Goal: Information Seeking & Learning: Learn about a topic

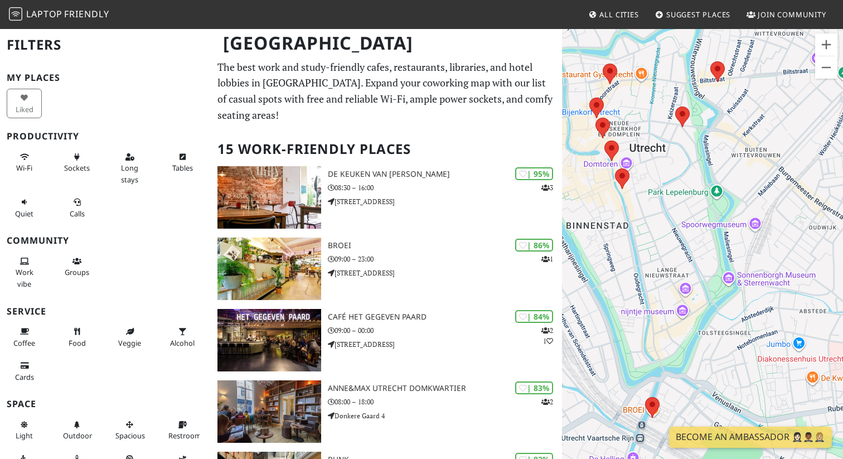
drag, startPoint x: 653, startPoint y: 188, endPoint x: 683, endPoint y: 188, distance: 29.6
click at [683, 188] on div at bounding box center [702, 257] width 281 height 459
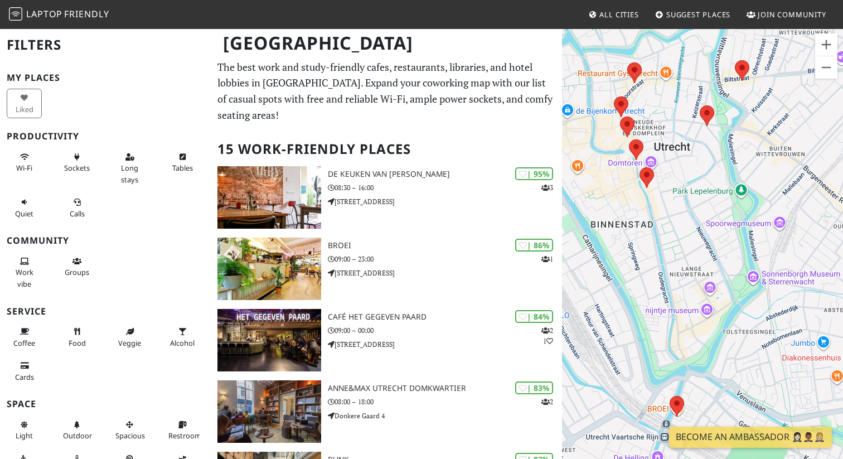
click at [635, 177] on div at bounding box center [702, 257] width 281 height 459
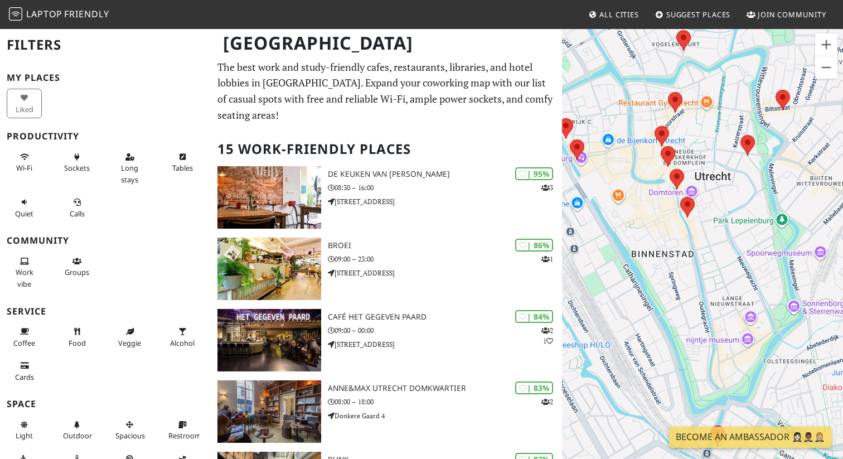
drag, startPoint x: 690, startPoint y: 228, endPoint x: 723, endPoint y: 258, distance: 45.0
click at [723, 258] on div at bounding box center [702, 257] width 281 height 459
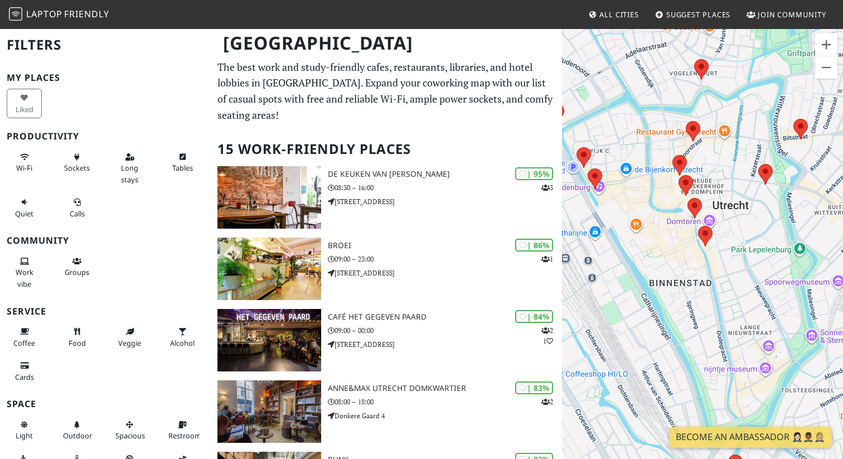
drag, startPoint x: 725, startPoint y: 203, endPoint x: 743, endPoint y: 234, distance: 35.5
click at [743, 233] on div at bounding box center [702, 257] width 281 height 459
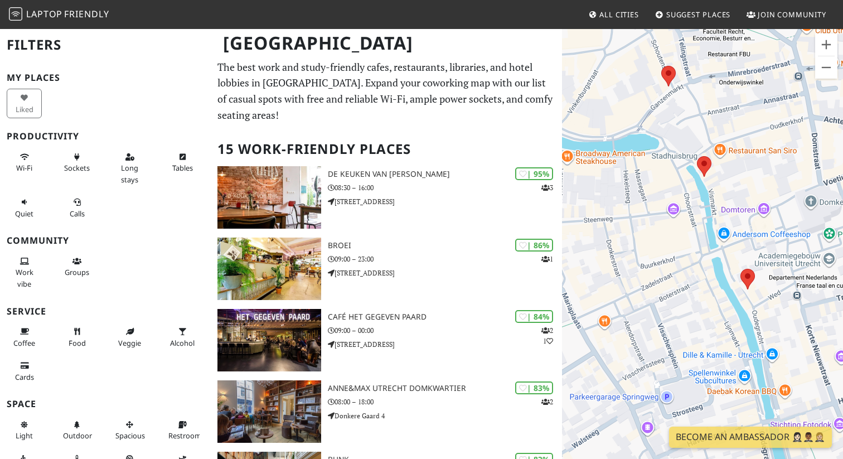
drag, startPoint x: 689, startPoint y: 235, endPoint x: 617, endPoint y: 145, distance: 115.4
click at [617, 145] on div at bounding box center [702, 257] width 281 height 459
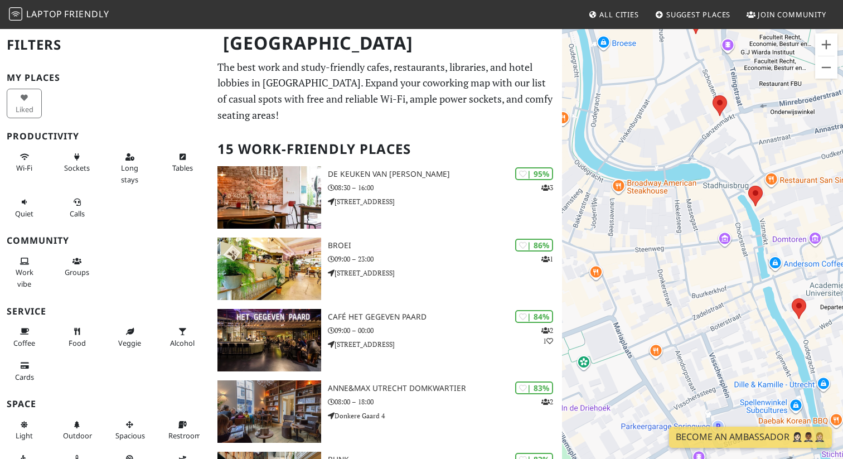
drag, startPoint x: 633, startPoint y: 152, endPoint x: 705, endPoint y: 206, distance: 89.6
click at [705, 205] on div at bounding box center [702, 257] width 281 height 459
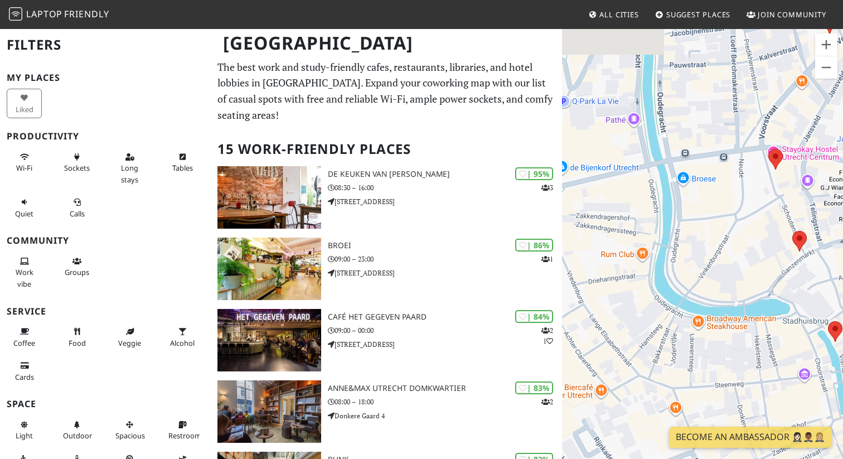
drag, startPoint x: 636, startPoint y: 176, endPoint x: 693, endPoint y: 304, distance: 140.3
click at [696, 304] on div at bounding box center [702, 257] width 281 height 459
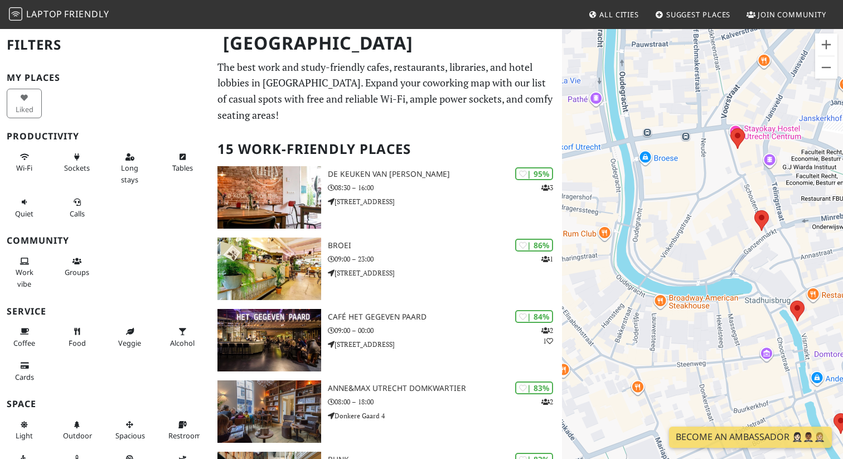
click at [642, 122] on div at bounding box center [702, 257] width 281 height 459
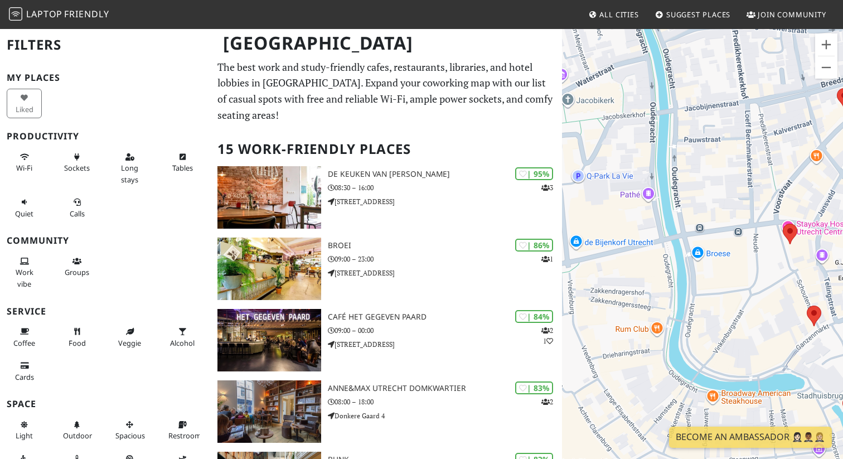
drag, startPoint x: 700, startPoint y: 152, endPoint x: 751, endPoint y: 249, distance: 109.2
click at [751, 249] on div at bounding box center [702, 257] width 281 height 459
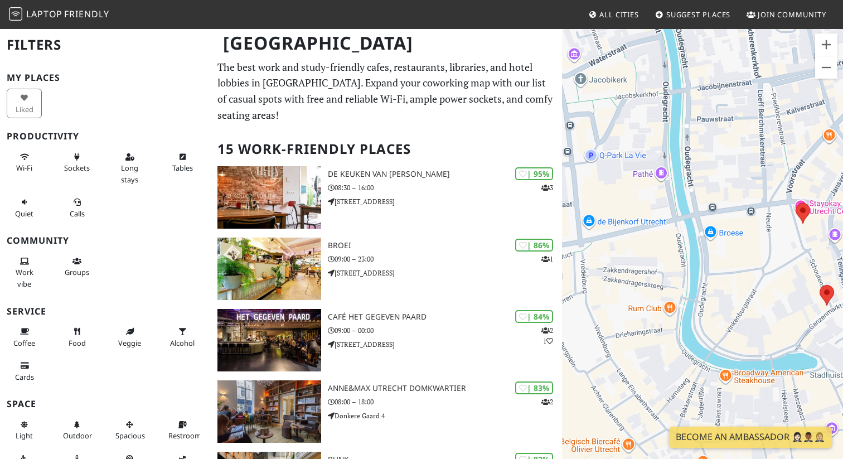
drag, startPoint x: 699, startPoint y: 176, endPoint x: 715, endPoint y: 156, distance: 25.4
click at [715, 156] on div at bounding box center [702, 257] width 281 height 459
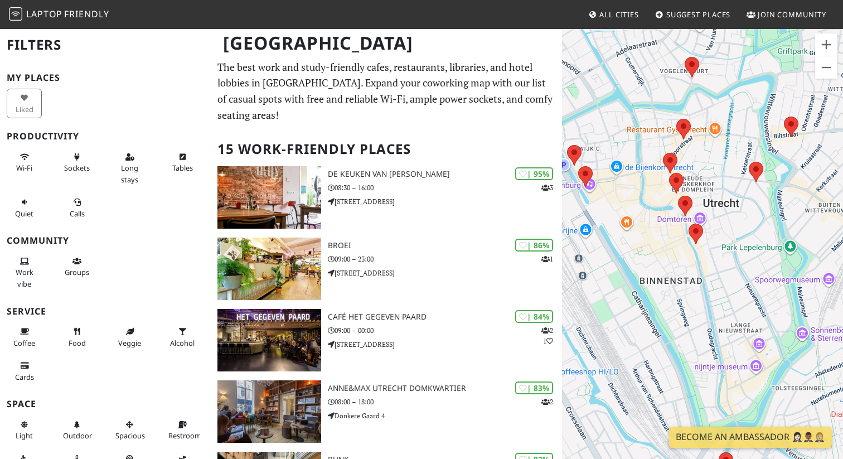
drag, startPoint x: 729, startPoint y: 162, endPoint x: 627, endPoint y: 169, distance: 102.3
click at [628, 168] on div "Druk op de pijltoetsen om te navigeren." at bounding box center [702, 257] width 281 height 459
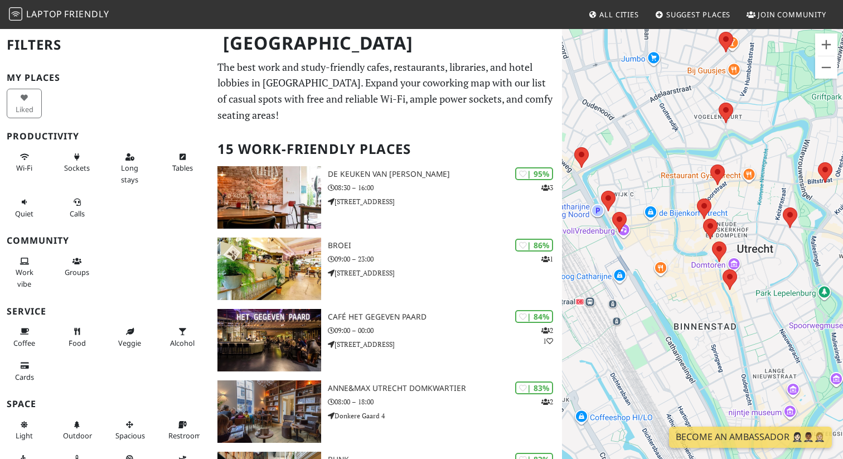
drag, startPoint x: 613, startPoint y: 157, endPoint x: 690, endPoint y: 192, distance: 84.3
click at [691, 192] on div at bounding box center [702, 257] width 281 height 459
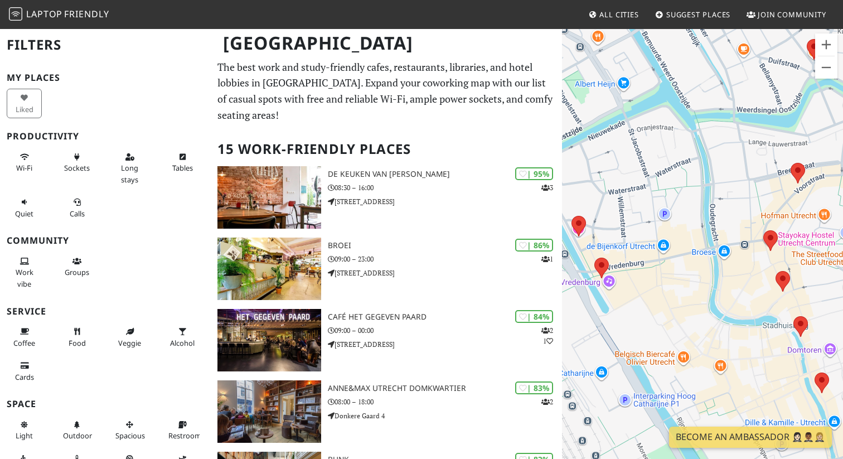
drag, startPoint x: 651, startPoint y: 163, endPoint x: 679, endPoint y: 163, distance: 27.9
click at [679, 163] on div at bounding box center [702, 257] width 281 height 459
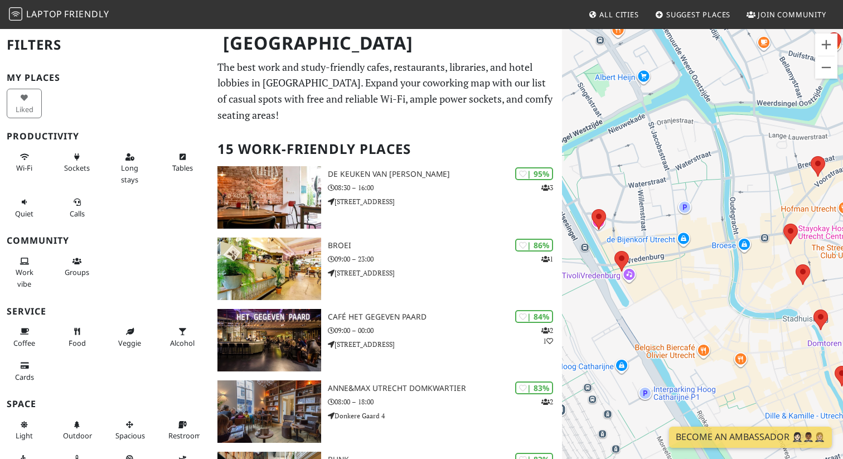
drag, startPoint x: 661, startPoint y: 173, endPoint x: 684, endPoint y: 170, distance: 23.2
click at [684, 170] on div at bounding box center [702, 257] width 281 height 459
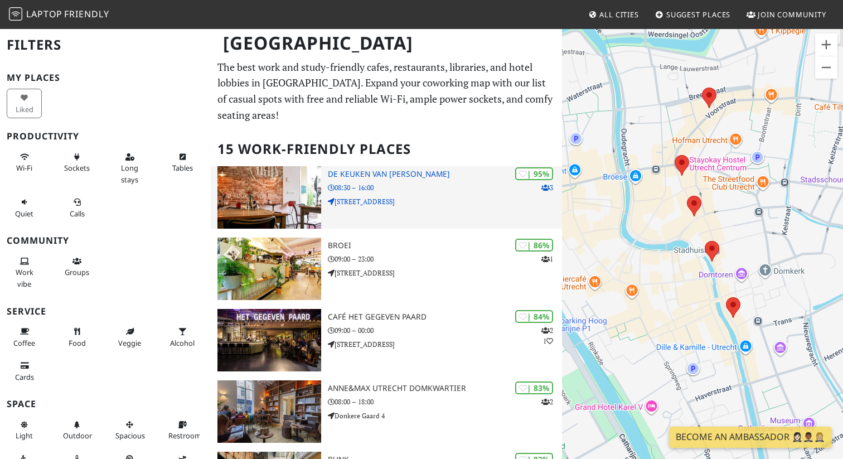
drag, startPoint x: 682, startPoint y: 263, endPoint x: 550, endPoint y: 192, distance: 149.7
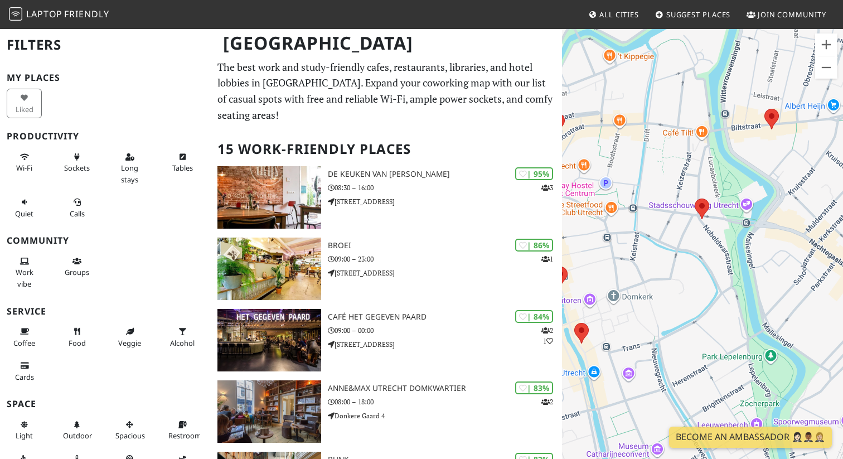
drag, startPoint x: 662, startPoint y: 268, endPoint x: 754, endPoint y: 231, distance: 99.1
click at [754, 232] on div at bounding box center [702, 257] width 281 height 459
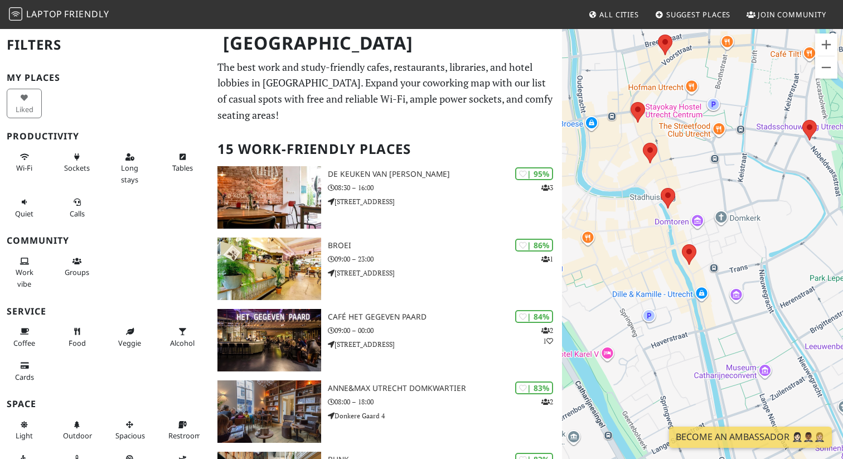
drag, startPoint x: 739, startPoint y: 278, endPoint x: 739, endPoint y: 246, distance: 31.2
click at [739, 246] on div at bounding box center [702, 257] width 281 height 459
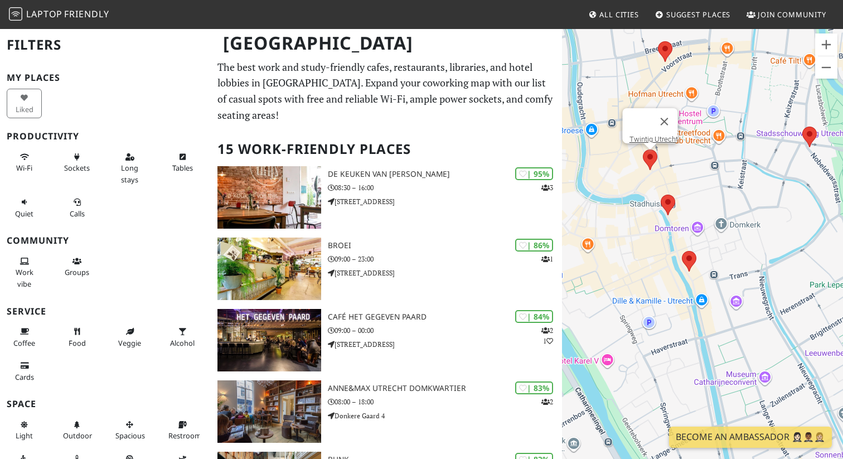
click at [643, 149] on area at bounding box center [643, 149] width 0 height 0
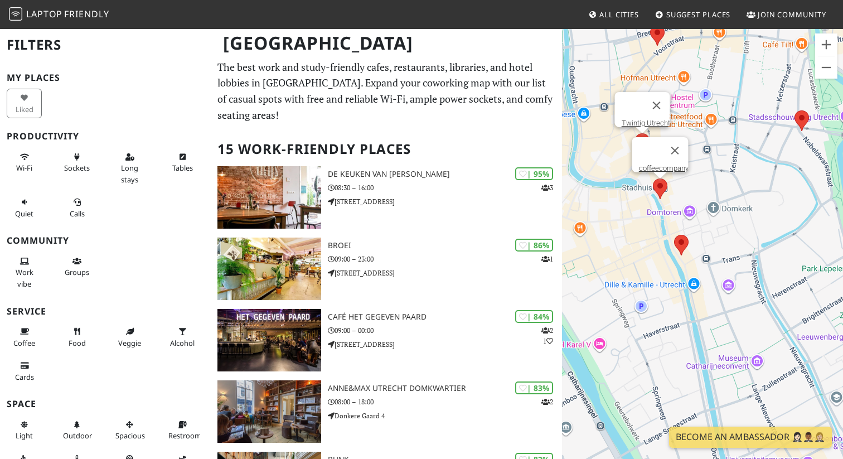
drag, startPoint x: 669, startPoint y: 204, endPoint x: 624, endPoint y: 90, distance: 122.2
click at [653, 178] on area at bounding box center [653, 178] width 0 height 0
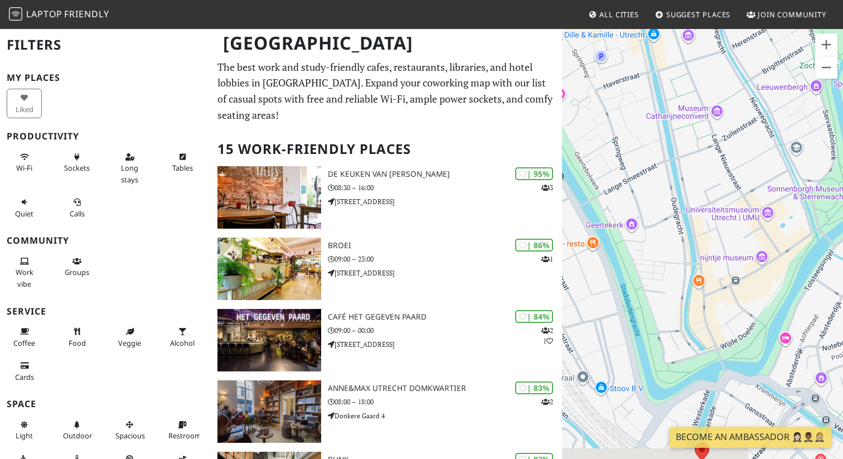
drag, startPoint x: 759, startPoint y: 290, endPoint x: 781, endPoint y: 193, distance: 98.8
click at [781, 193] on div "Twintig Utrecht" at bounding box center [702, 257] width 281 height 459
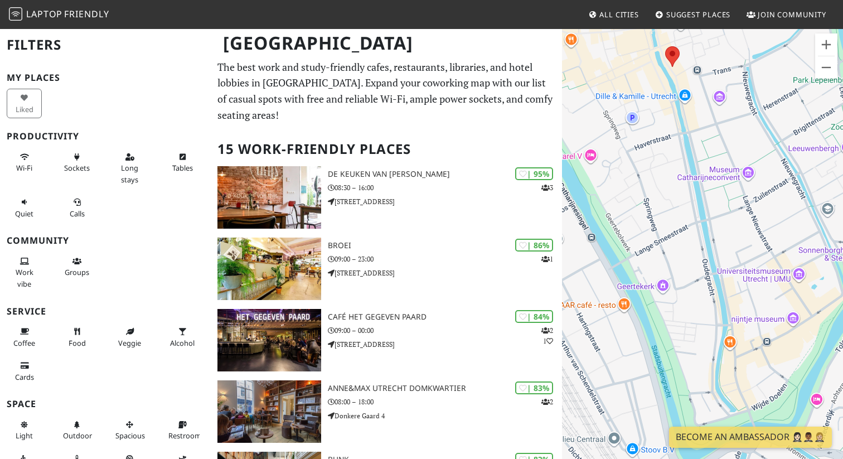
drag, startPoint x: 743, startPoint y: 171, endPoint x: 771, endPoint y: 254, distance: 86.9
click at [771, 254] on div "Twintig Utrecht" at bounding box center [702, 257] width 281 height 459
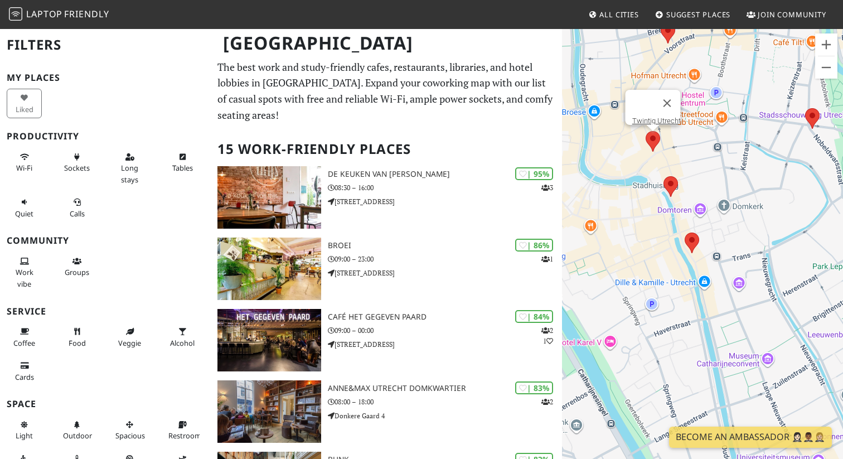
drag, startPoint x: 718, startPoint y: 128, endPoint x: 735, endPoint y: 314, distance: 187.1
click at [737, 315] on div "Twintig Utrecht" at bounding box center [702, 257] width 281 height 459
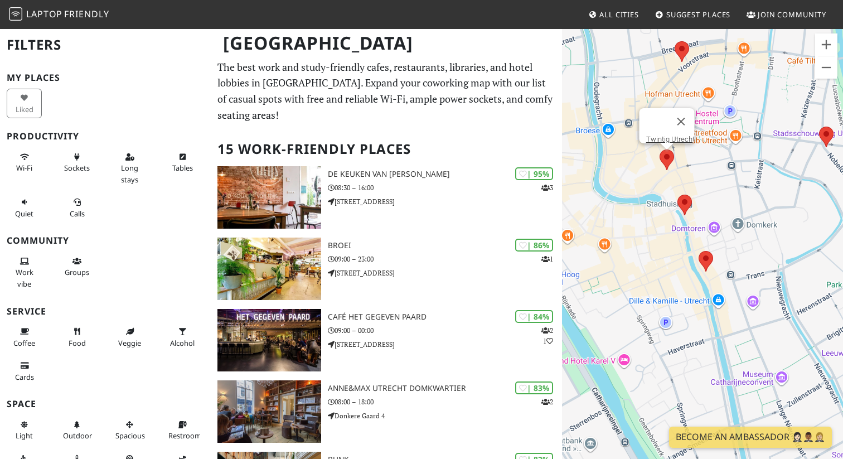
drag, startPoint x: 704, startPoint y: 180, endPoint x: 737, endPoint y: 232, distance: 61.9
click at [738, 232] on div "Twintig Utrecht" at bounding box center [702, 257] width 281 height 459
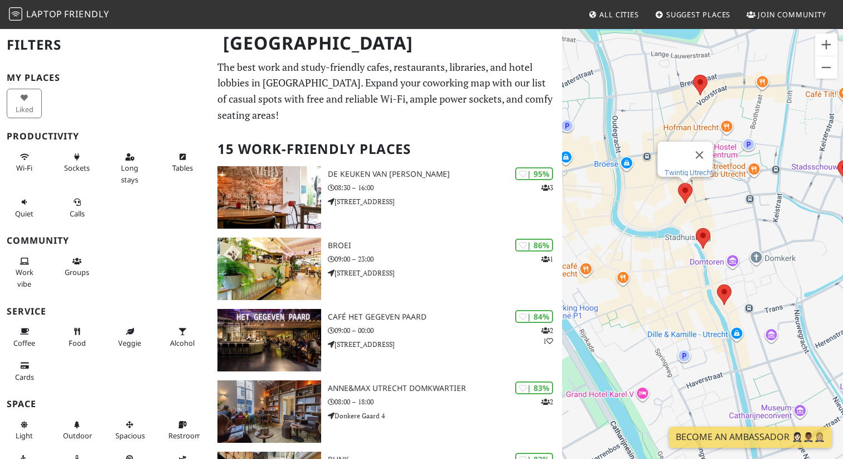
click at [685, 168] on link "Twintig Utrecht" at bounding box center [689, 172] width 49 height 8
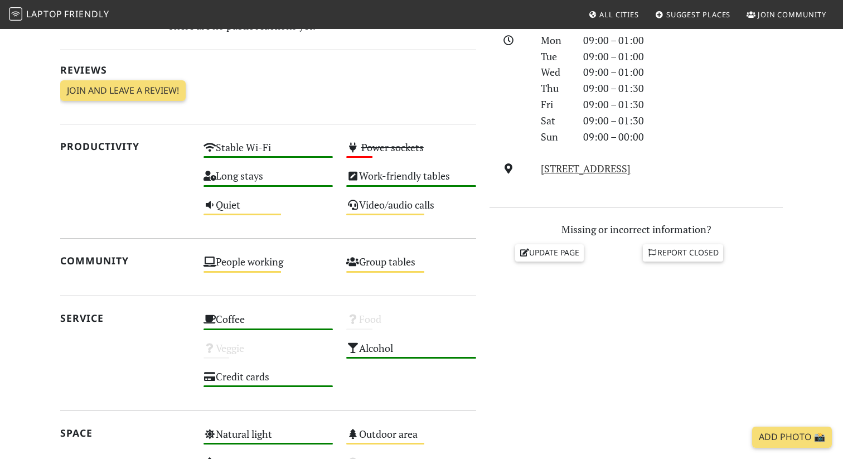
scroll to position [338, 0]
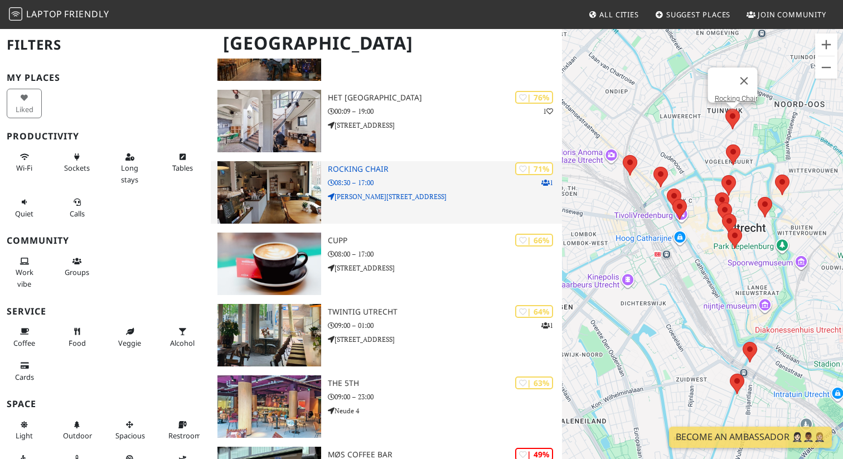
scroll to position [435, 0]
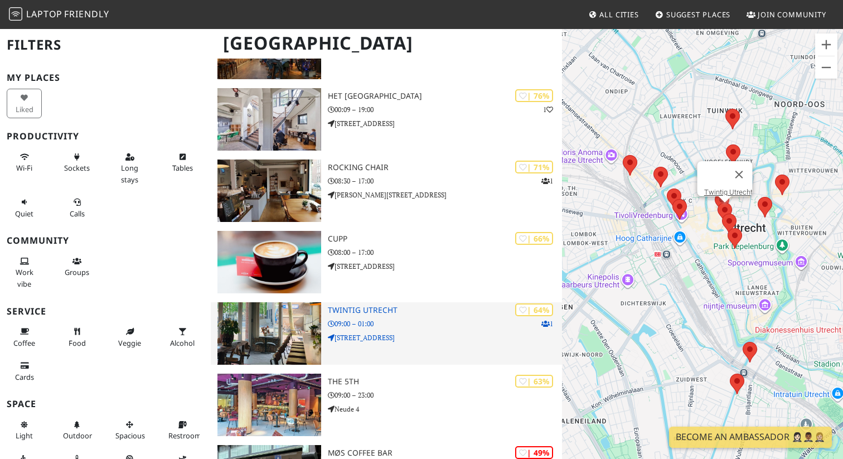
click at [306, 308] on img at bounding box center [269, 333] width 104 height 62
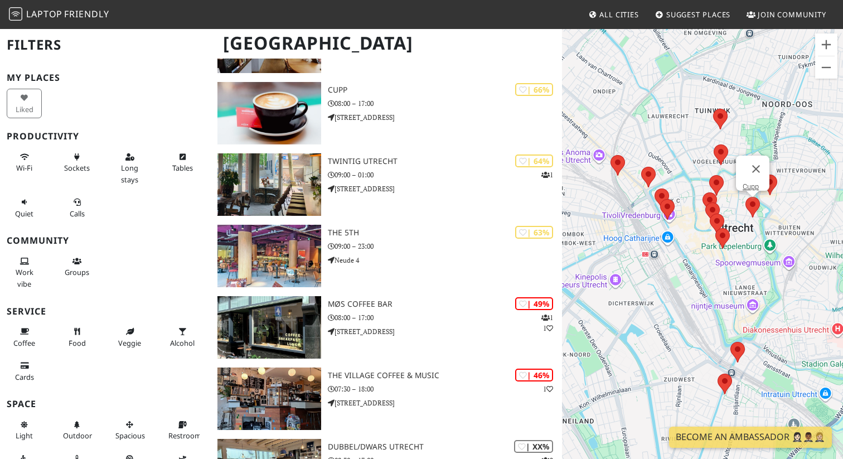
scroll to position [585, 0]
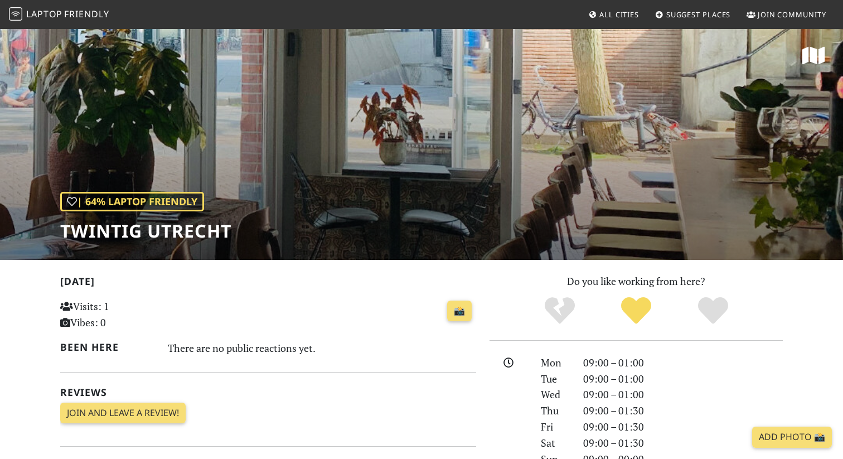
click at [520, 107] on div "| 64% Laptop Friendly Twintig Utrecht" at bounding box center [421, 144] width 843 height 232
